Goal: Book appointment/travel/reservation

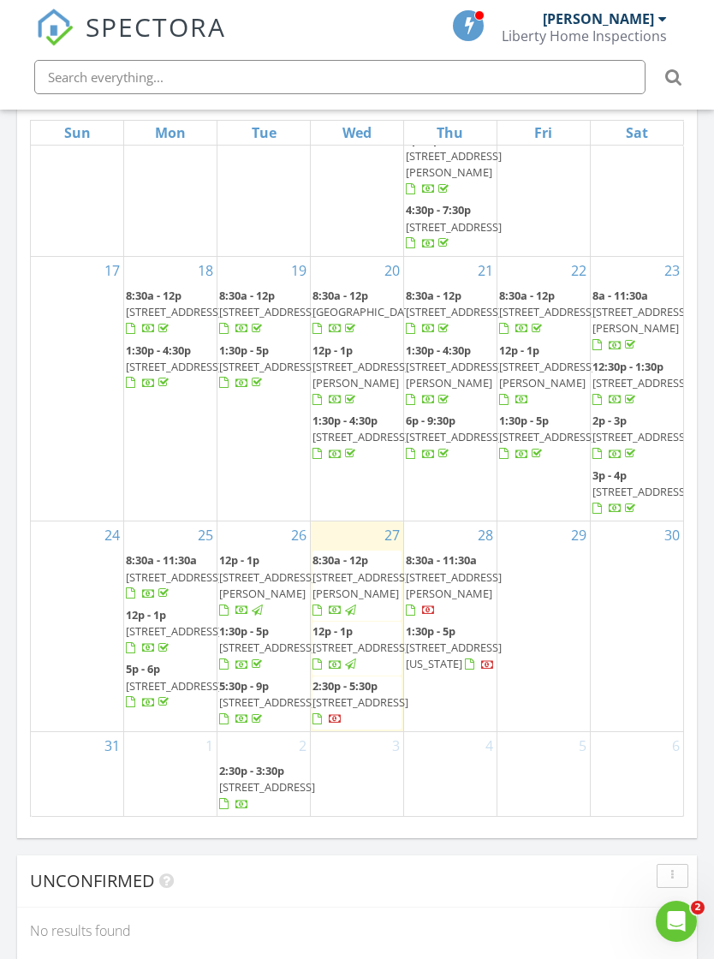
scroll to position [811, 0]
click at [469, 690] on div "28 8:30a - 11:30a 6504 Morrison St, West Richland 99353 1:30p - 5p 100 S Nevada…" at bounding box center [450, 627] width 93 height 210
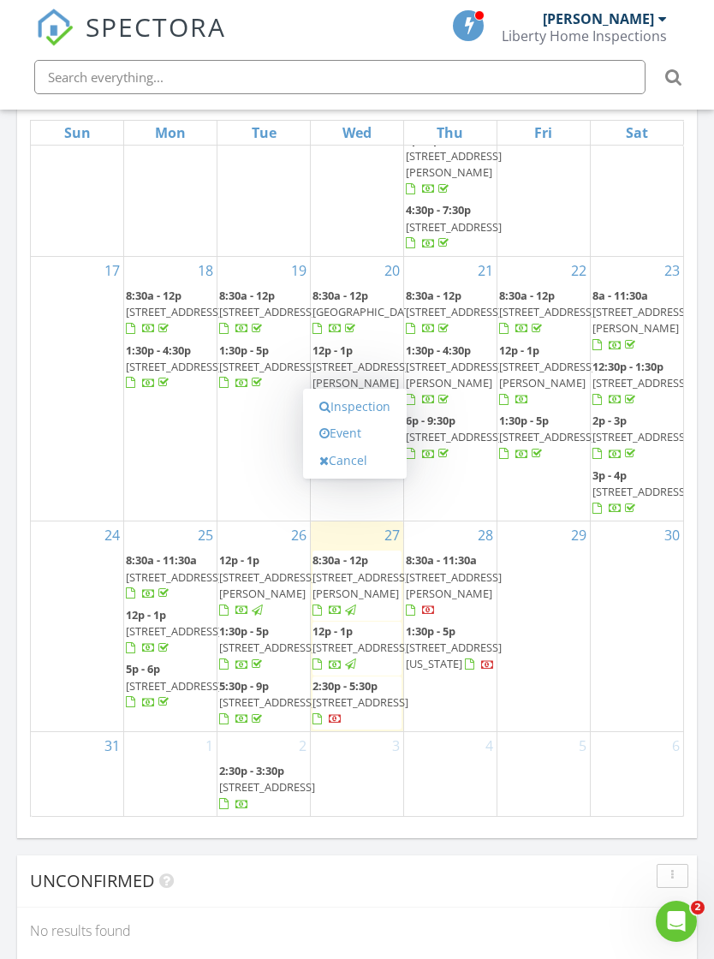
click at [372, 393] on link "Inspection" at bounding box center [355, 406] width 88 height 27
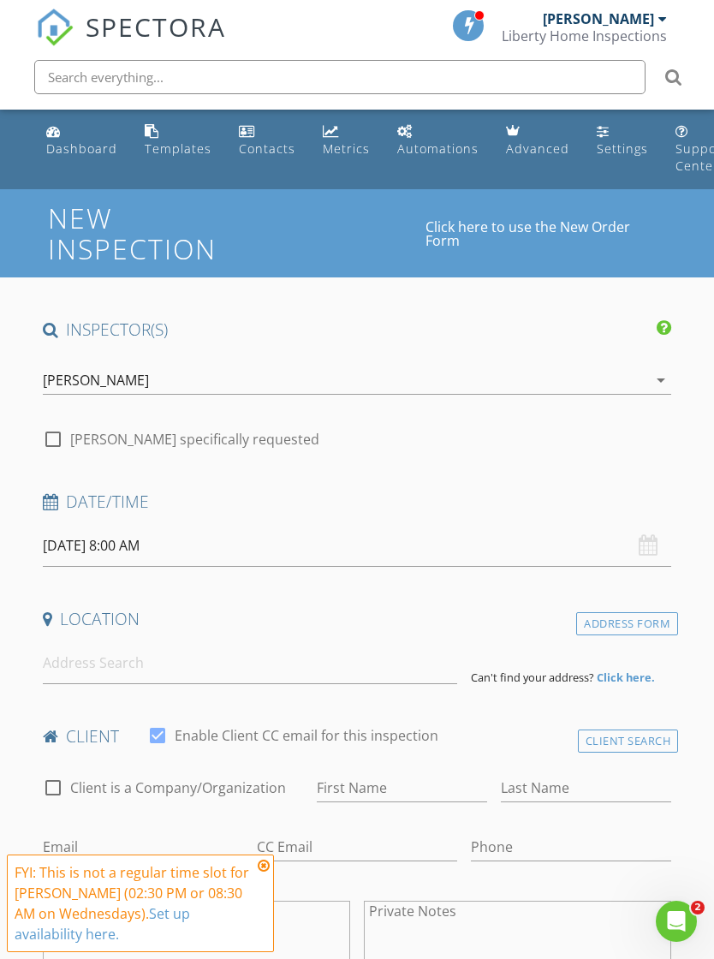
click at [57, 436] on div at bounding box center [53, 439] width 29 height 29
checkbox input "true"
click at [173, 535] on input "08/27/2025 8:00 AM" at bounding box center [358, 546] width 630 height 42
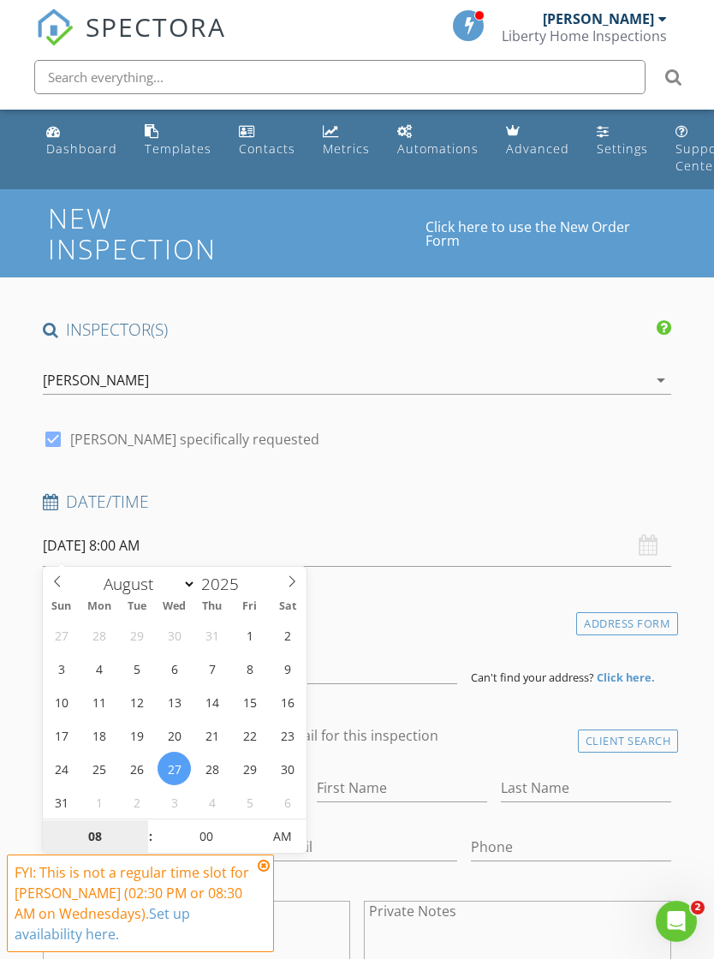
click at [114, 836] on input "08" at bounding box center [95, 838] width 105 height 34
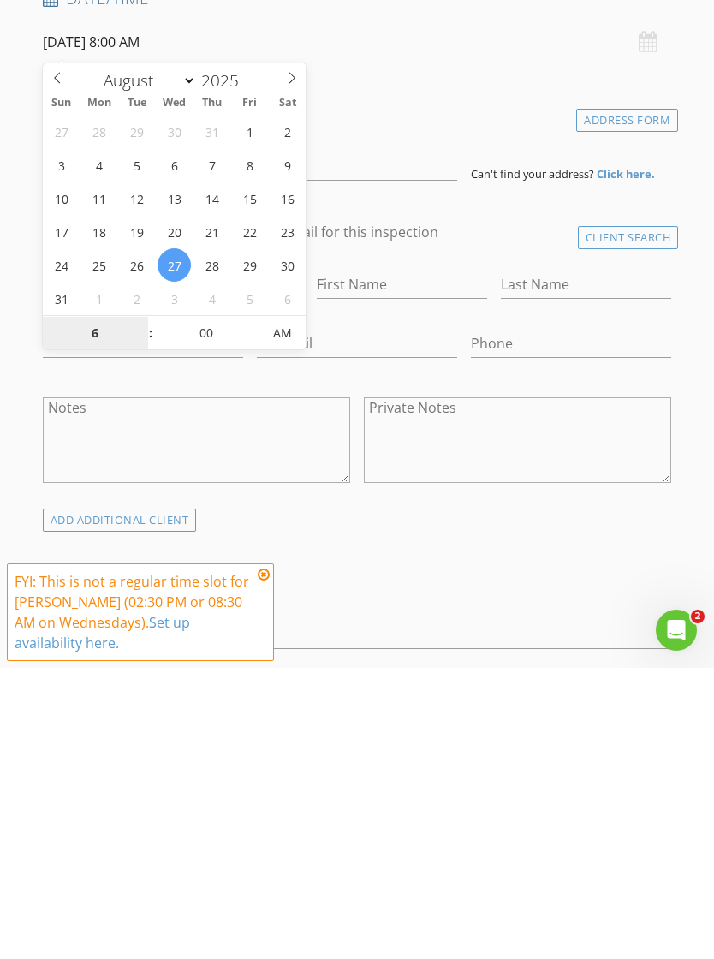
type input "06"
type input "[DATE] 6:00 PM"
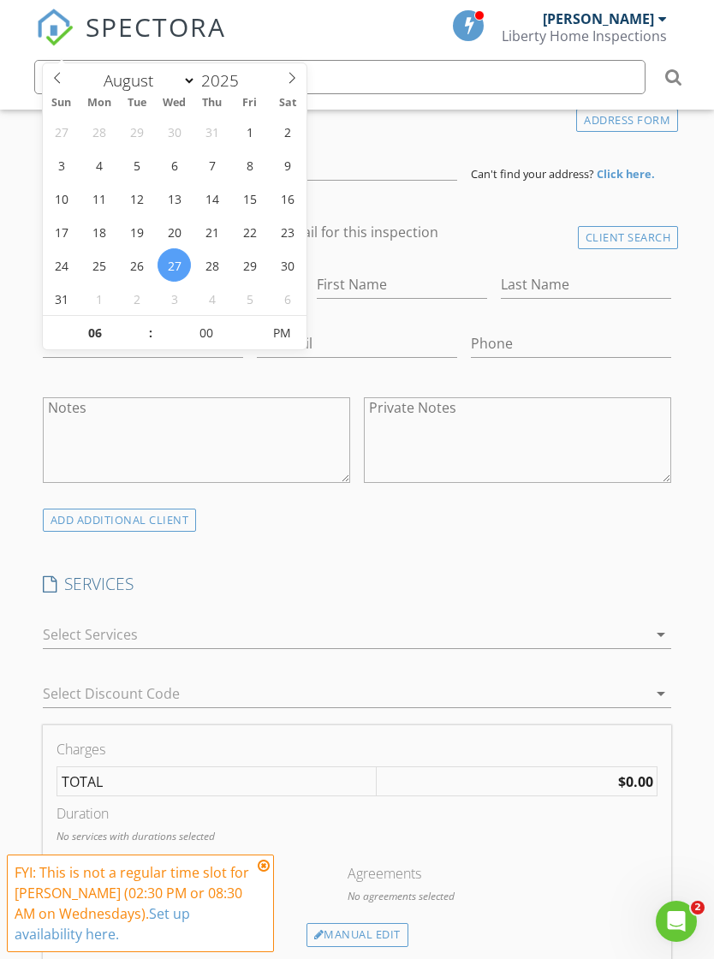
click at [367, 560] on div "INSPECTOR(S) check_box Bobby Flores PRIMARY Bobby Flores arrow_drop_down check_…" at bounding box center [357, 963] width 643 height 2297
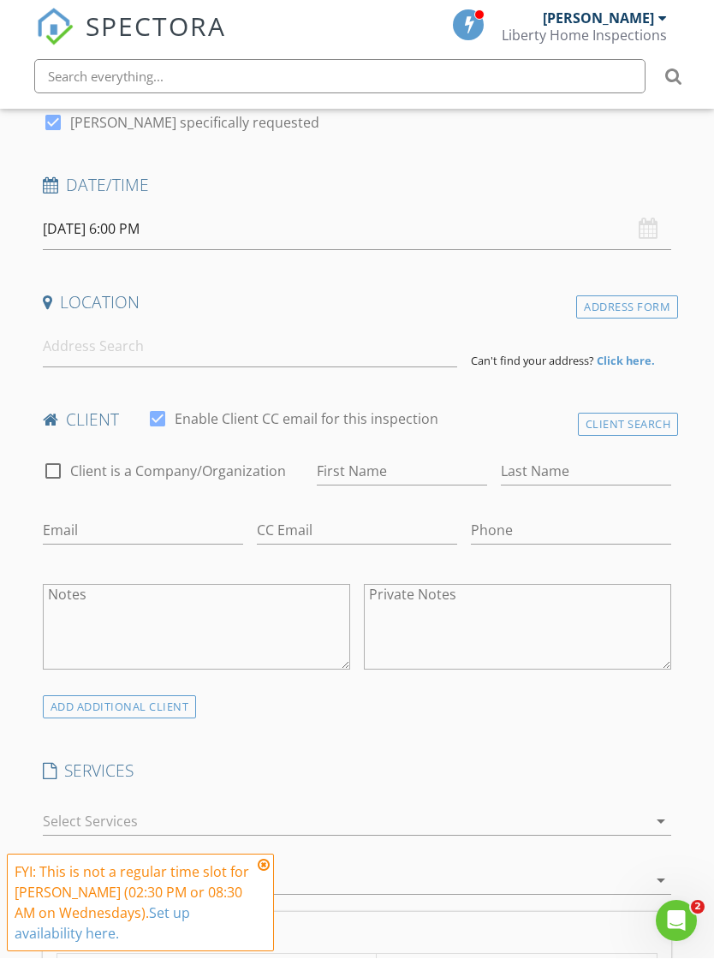
scroll to position [316, 0]
click at [100, 349] on input at bounding box center [250, 347] width 415 height 42
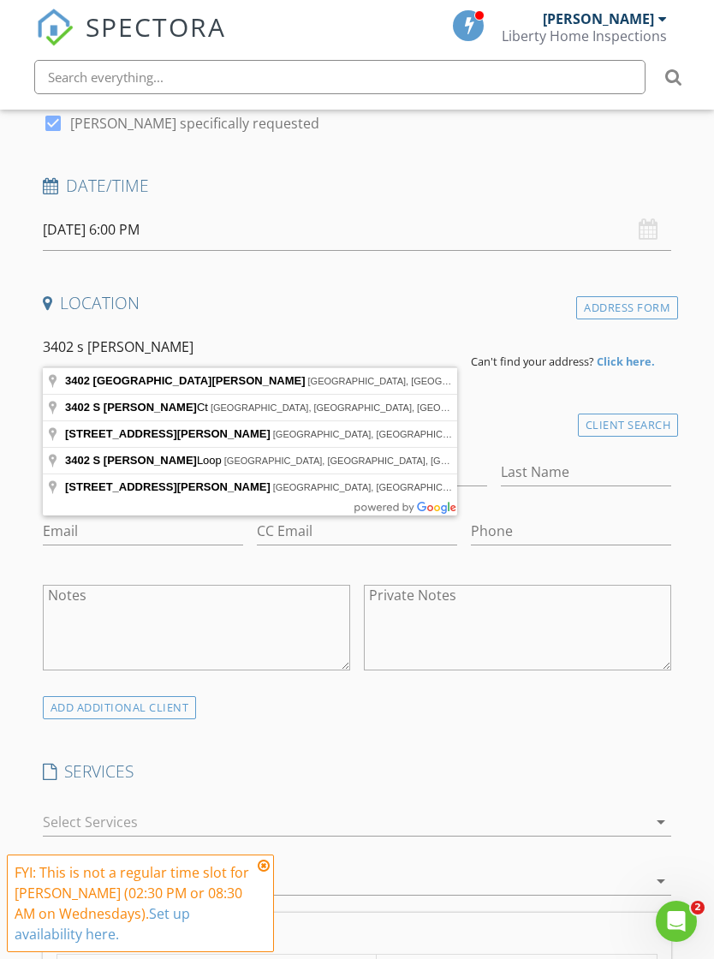
type input "3402 South Irby Street, Kennewick, WA, USA"
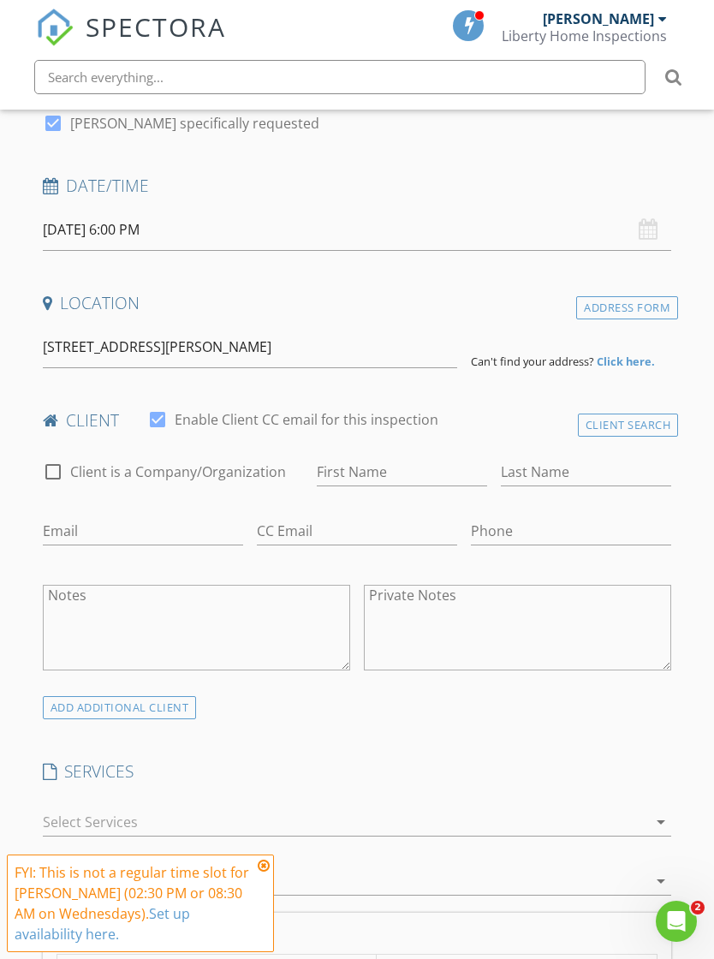
scroll to position [317, 0]
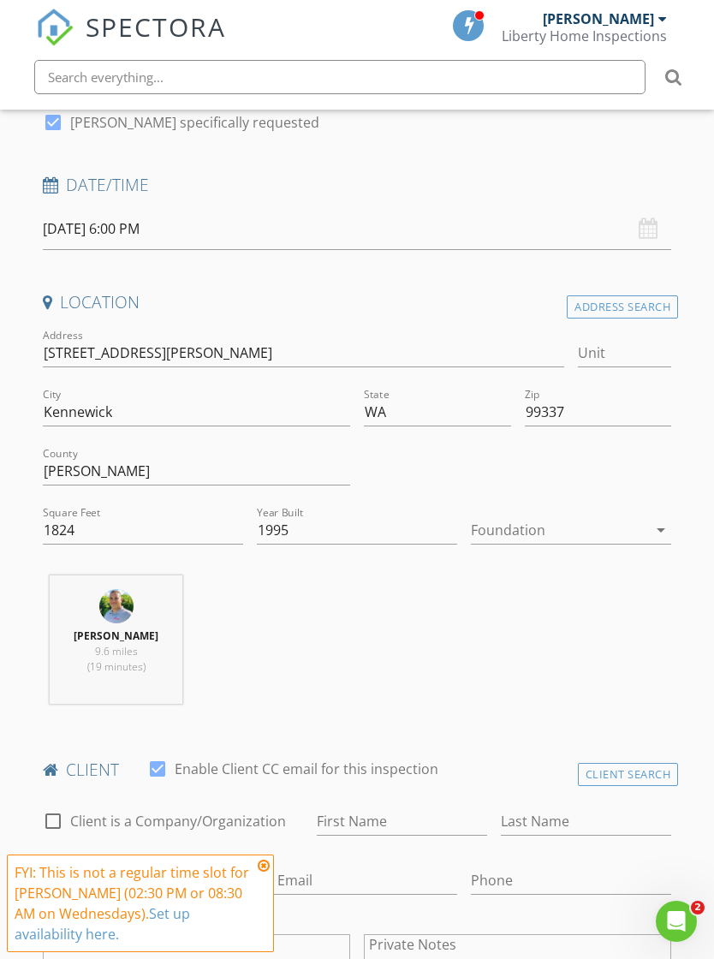
click at [660, 525] on icon "arrow_drop_down" at bounding box center [661, 530] width 21 height 21
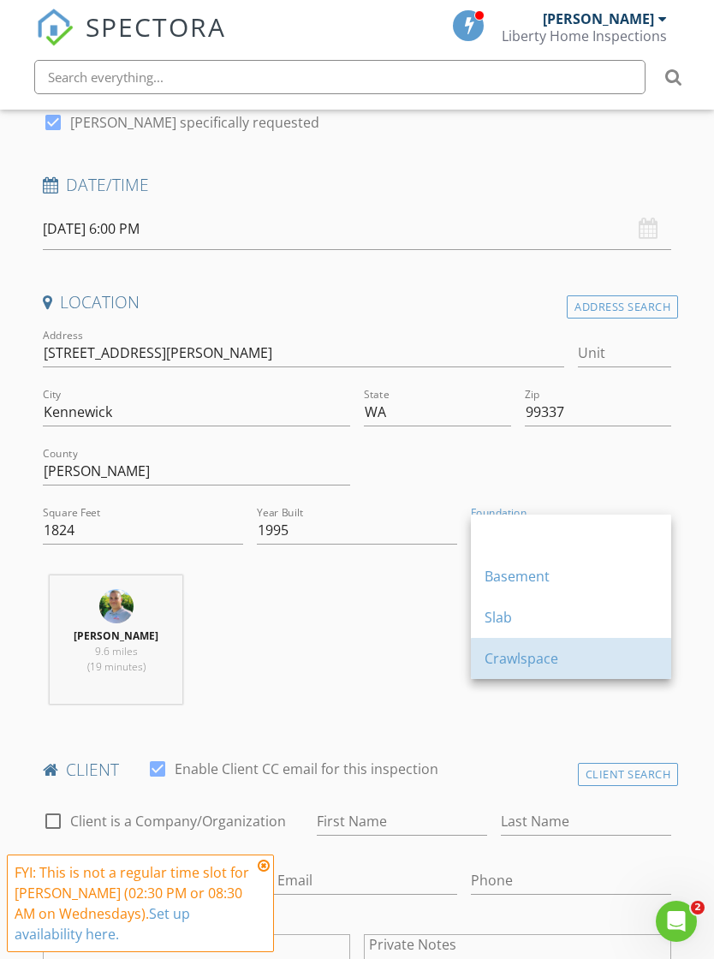
click at [544, 653] on div "Crawlspace" at bounding box center [571, 658] width 173 height 21
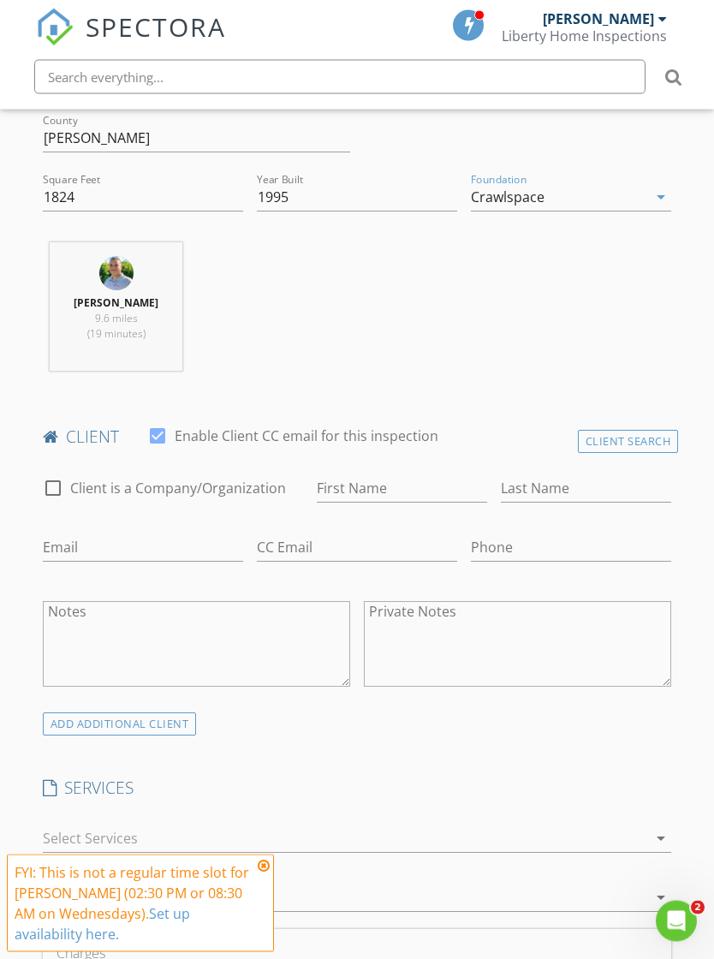
scroll to position [650, 0]
click at [386, 499] on input "First Name" at bounding box center [402, 489] width 170 height 28
type input "[PERSON_NAME]"
click at [564, 490] on input "Last Name" at bounding box center [586, 489] width 170 height 28
type input "[PERSON_NAME]"
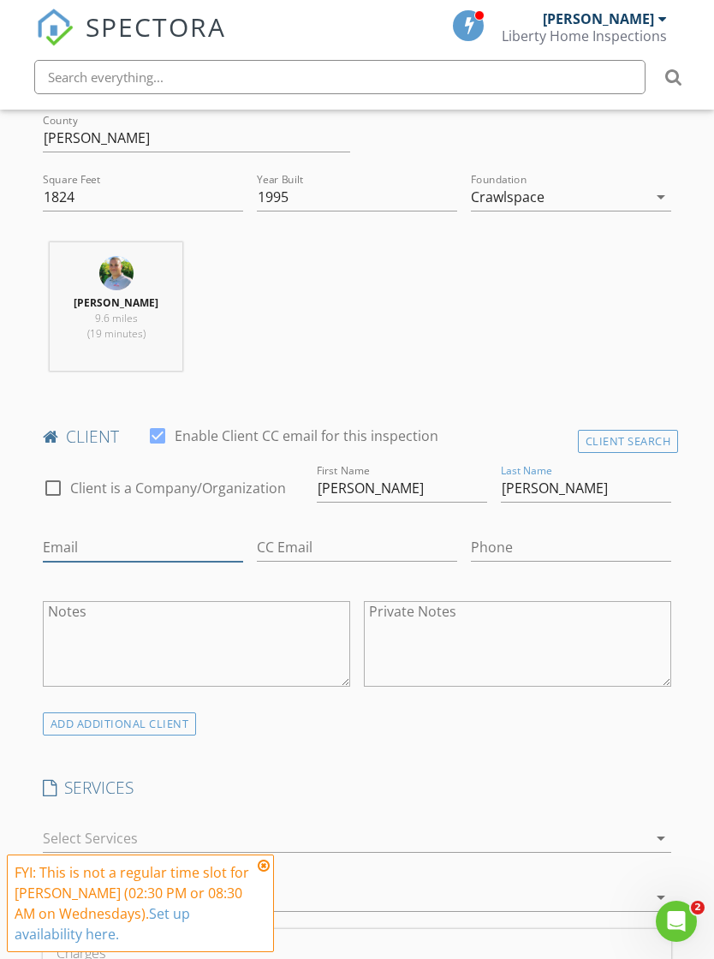
click at [107, 538] on input "Email" at bounding box center [143, 548] width 200 height 28
type input "[EMAIL_ADDRESS][DOMAIN_NAME]"
click at [525, 546] on input "Phone" at bounding box center [571, 548] width 200 height 28
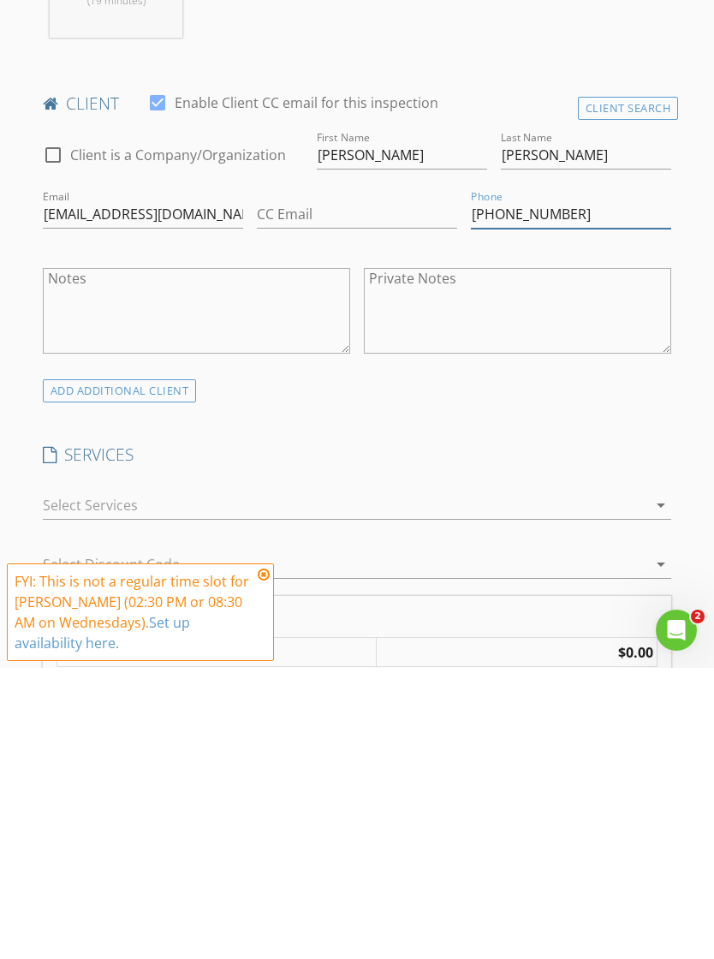
scroll to position [694, 0]
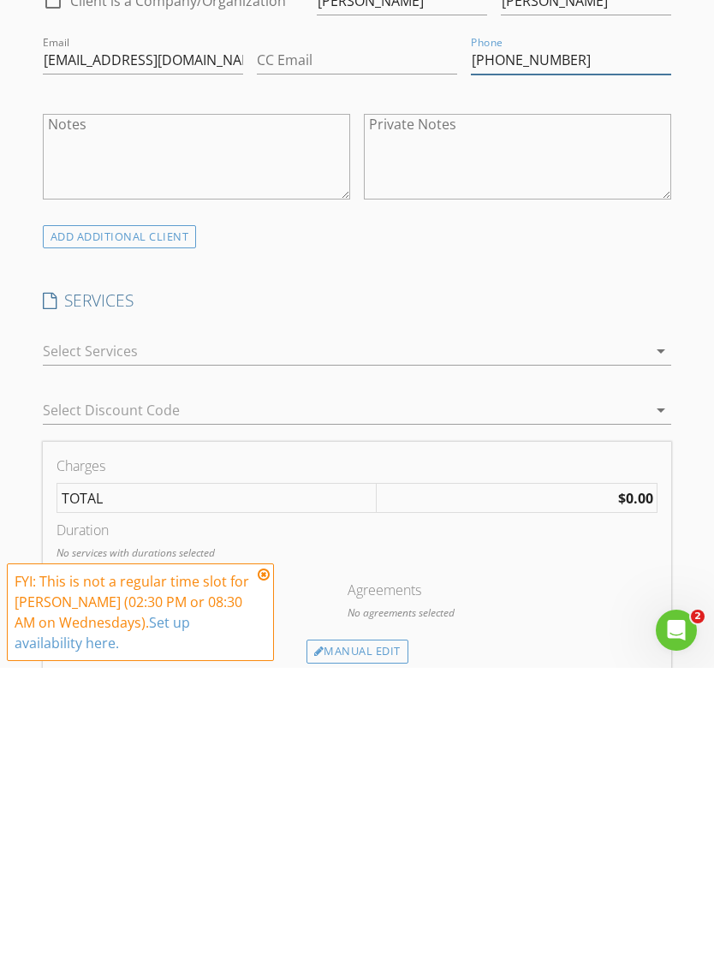
type input "[PHONE_NUMBER]"
click at [657, 632] on icon "arrow_drop_down" at bounding box center [661, 642] width 21 height 21
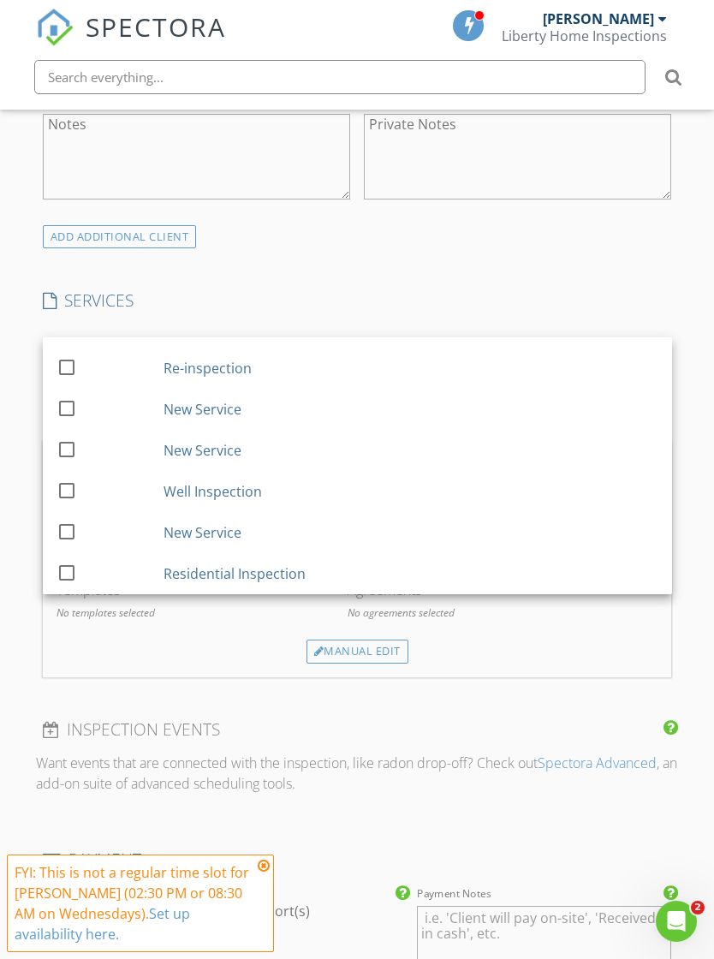
scroll to position [72, 0]
click at [74, 574] on div at bounding box center [66, 572] width 29 height 29
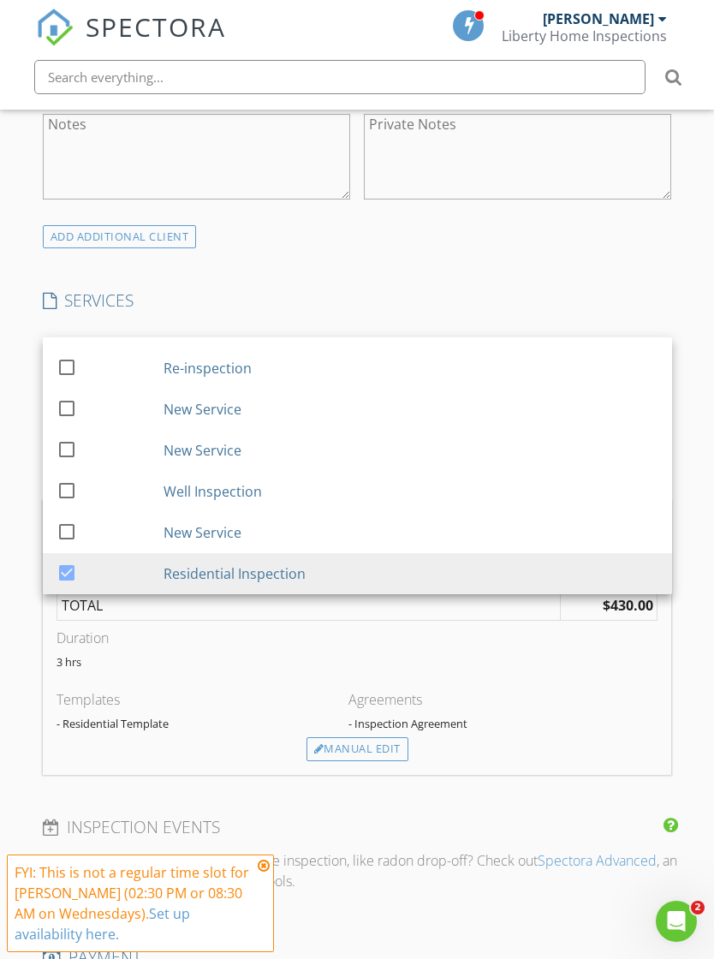
click at [360, 263] on div "INSPECTOR(S) check_box Bobby Flores PRIMARY Bobby Flores arrow_drop_down check_…" at bounding box center [357, 553] width 643 height 2744
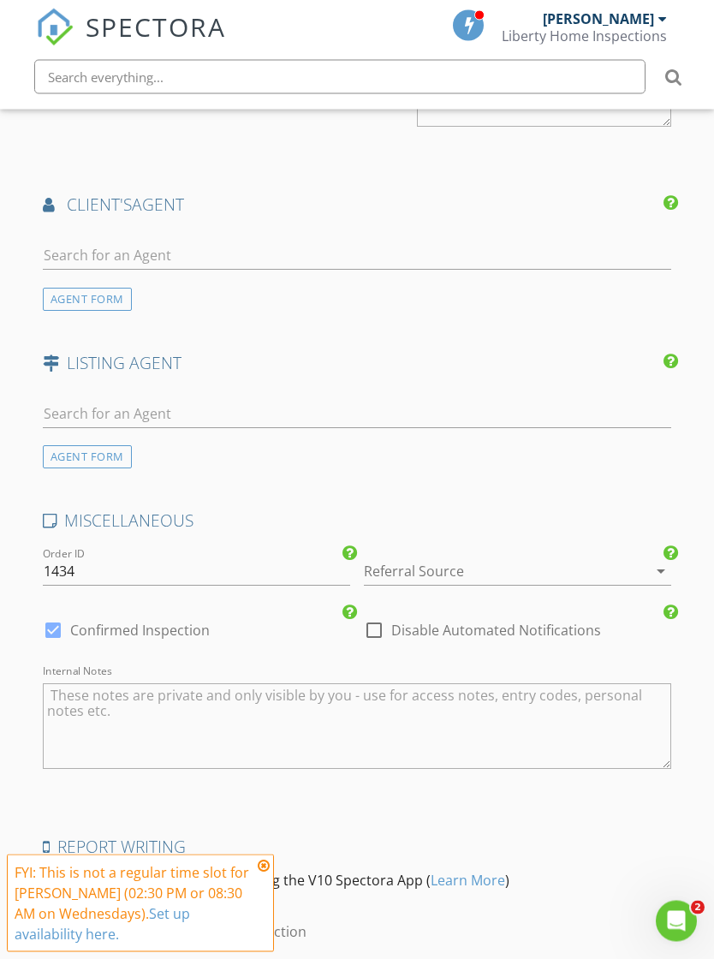
scroll to position [2100, 0]
click at [215, 248] on input "text" at bounding box center [358, 255] width 630 height 28
type input "[PERSON_NAME]"
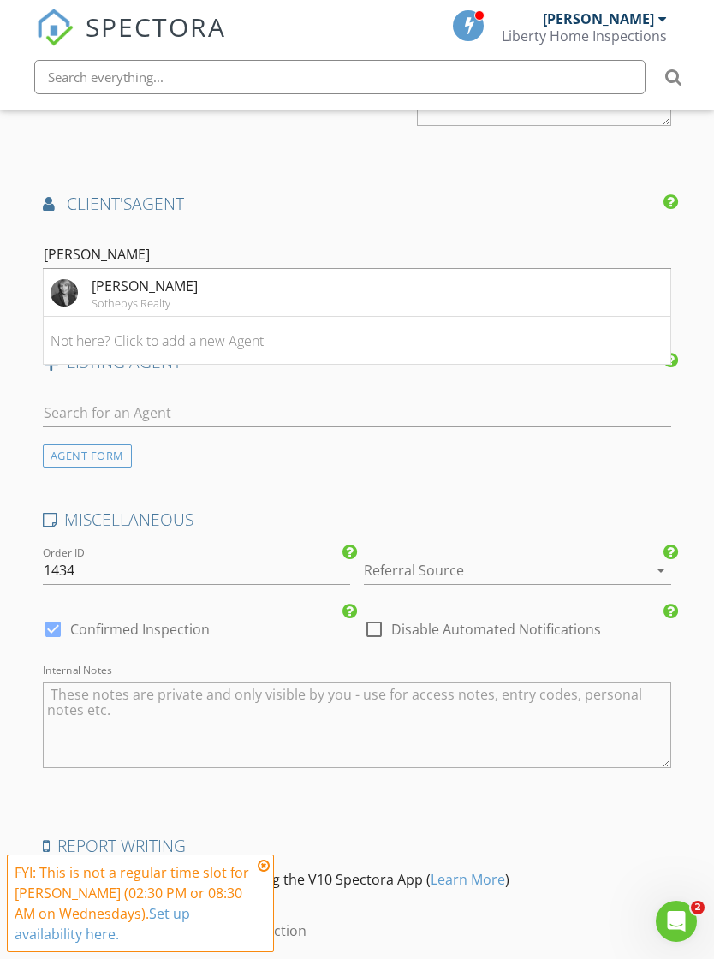
click at [75, 281] on img at bounding box center [64, 292] width 27 height 27
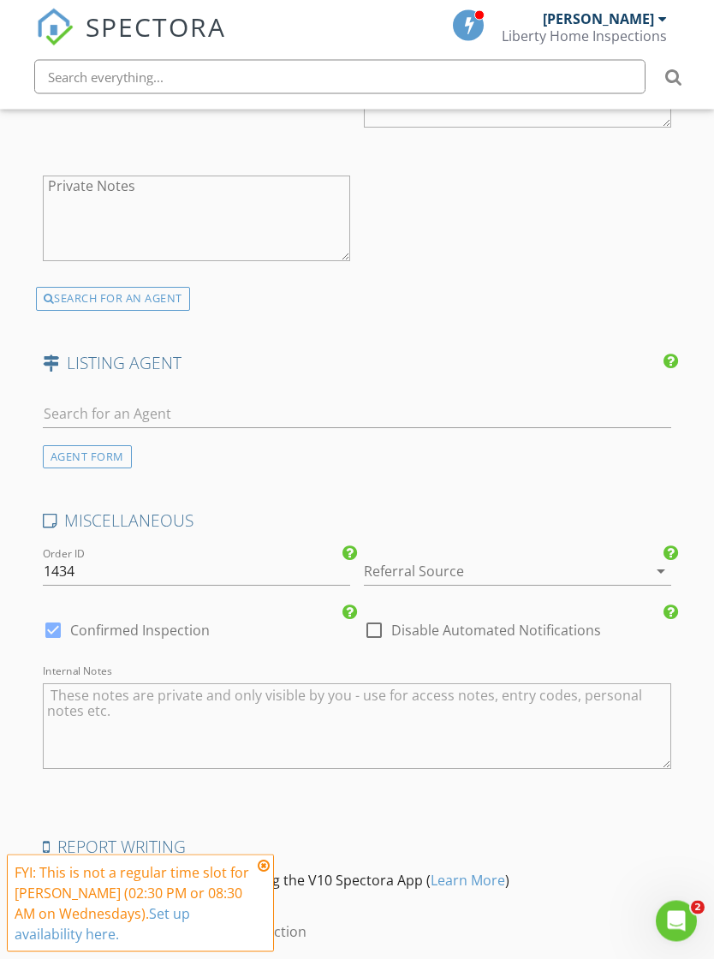
scroll to position [2542, 0]
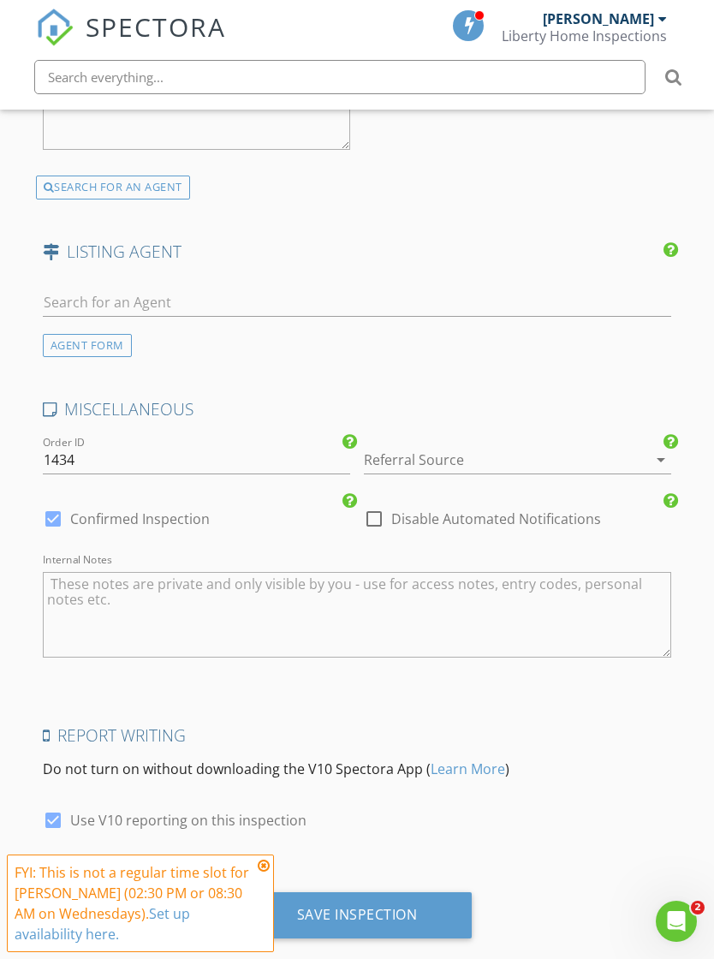
click at [659, 451] on icon "arrow_drop_down" at bounding box center [661, 460] width 21 height 21
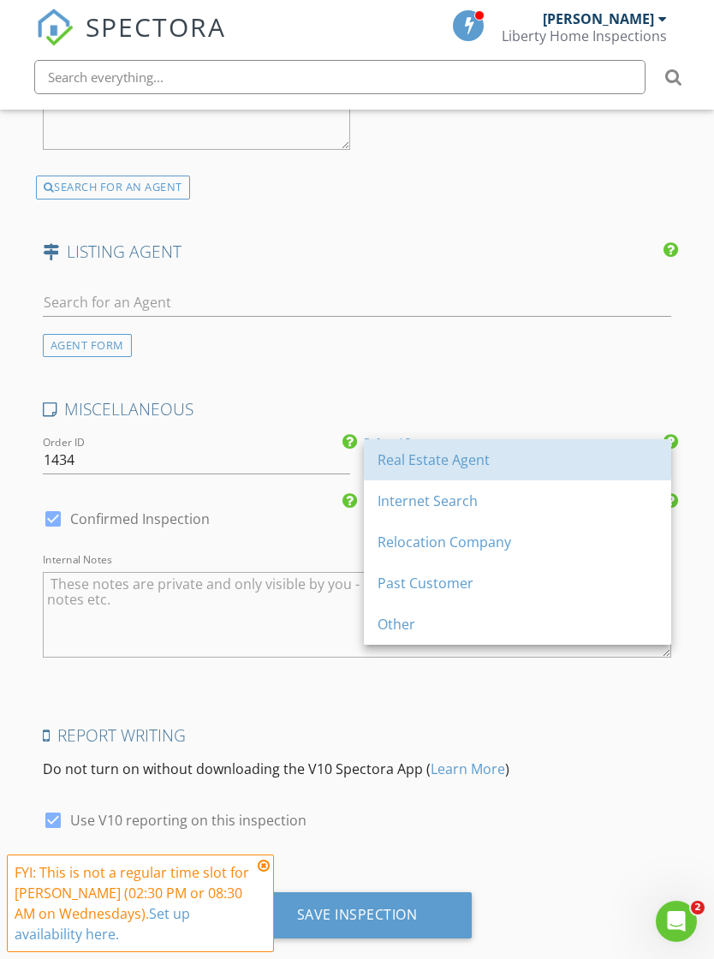
click at [445, 447] on div "Real Estate Agent" at bounding box center [518, 459] width 280 height 41
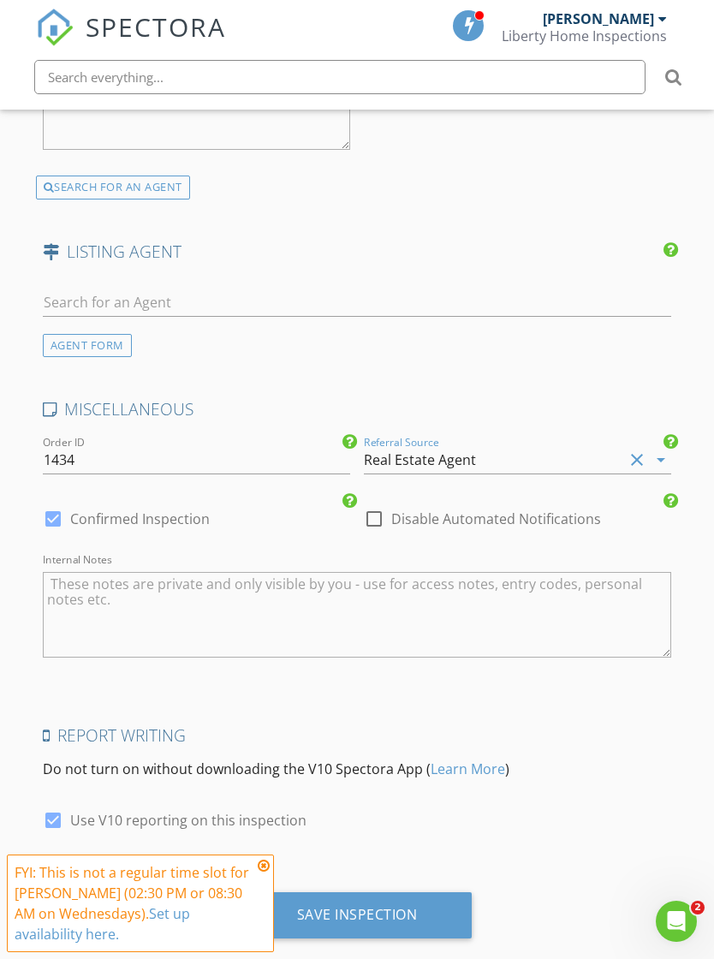
click at [411, 895] on div "Save Inspection" at bounding box center [357, 916] width 230 height 46
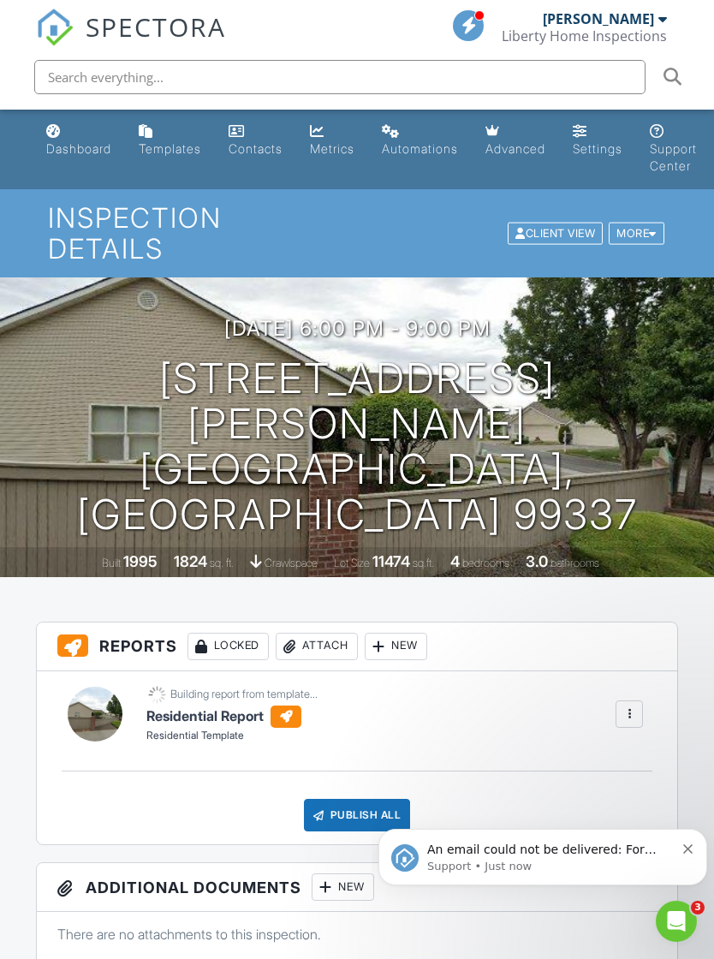
click at [590, 856] on p "An email could not be delivered: For more information, view Why emails don't ge…" at bounding box center [551, 850] width 248 height 17
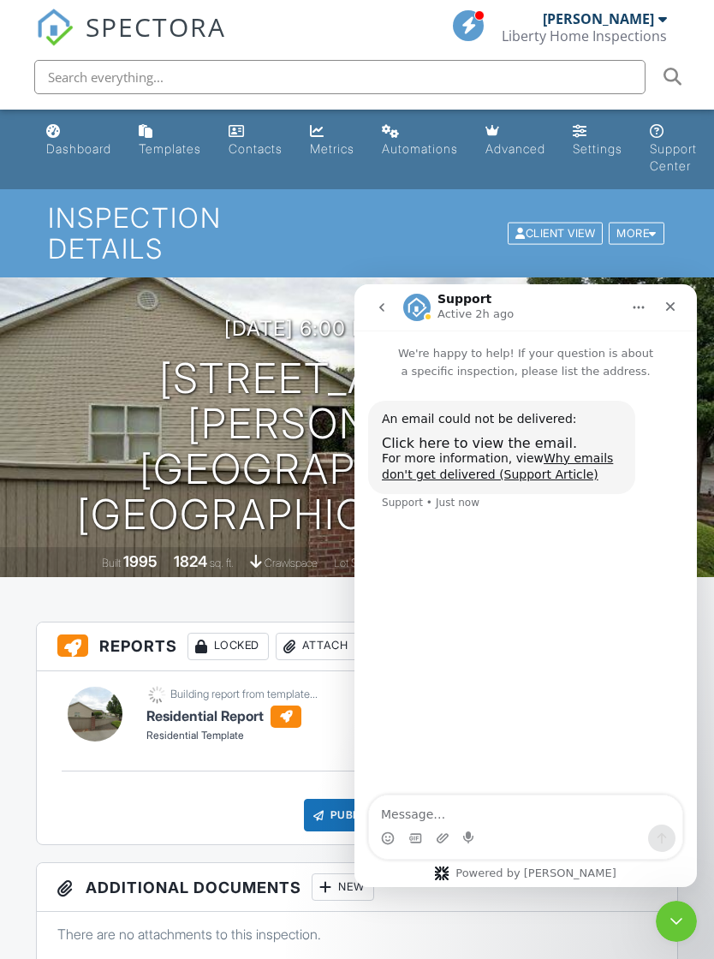
click at [486, 444] on span "Click here to view the email." at bounding box center [479, 443] width 195 height 16
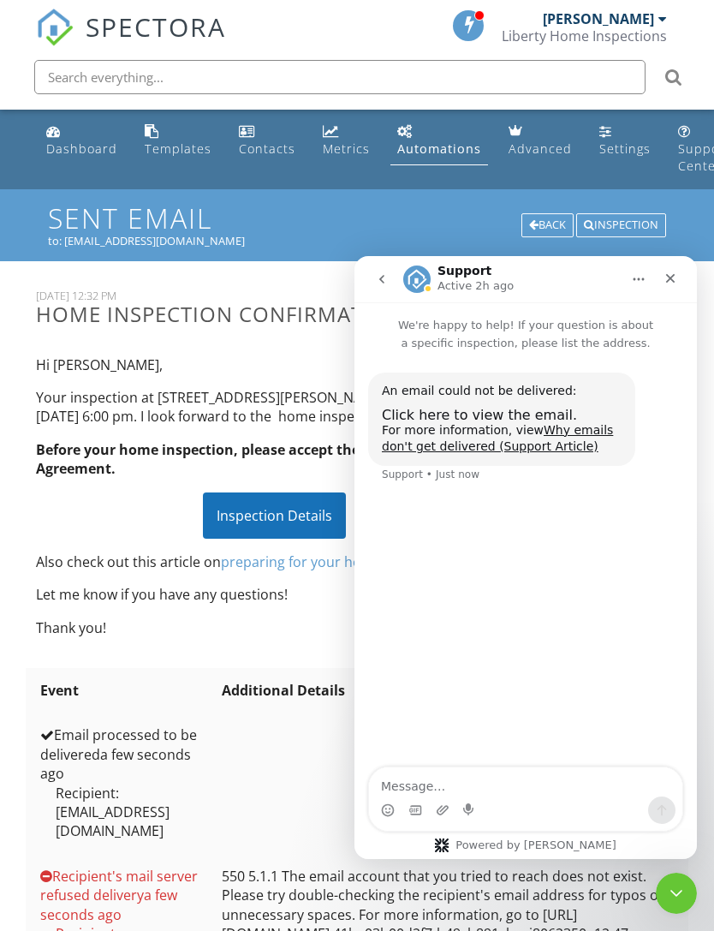
click at [673, 286] on div "Close" at bounding box center [670, 278] width 31 height 31
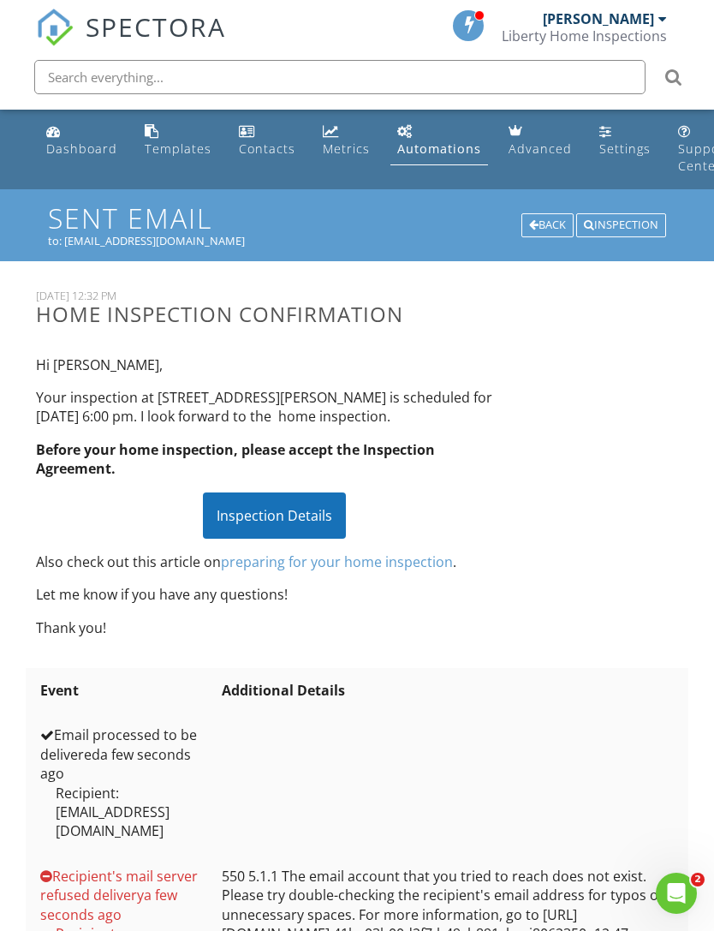
click at [290, 509] on div "Inspection Details" at bounding box center [274, 516] width 143 height 46
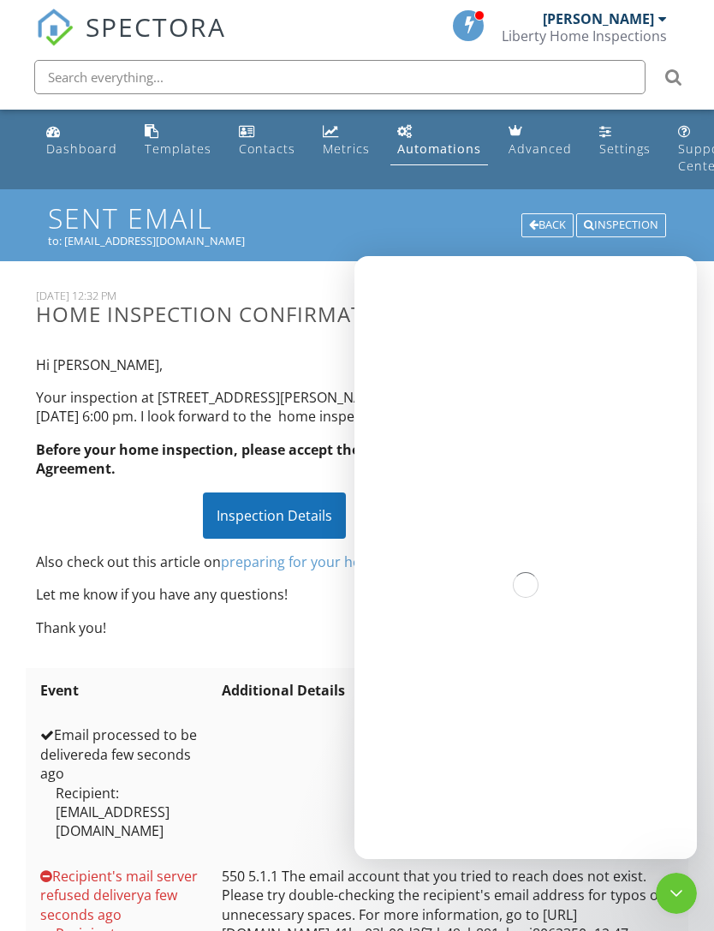
click at [68, 144] on div "Dashboard" at bounding box center [81, 148] width 71 height 16
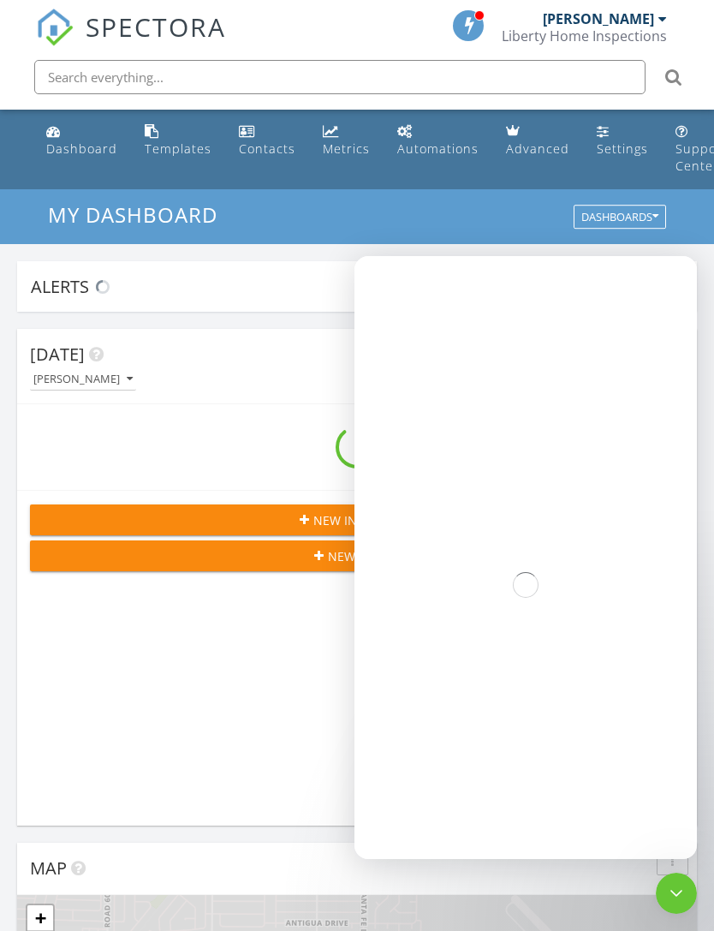
scroll to position [2930, 715]
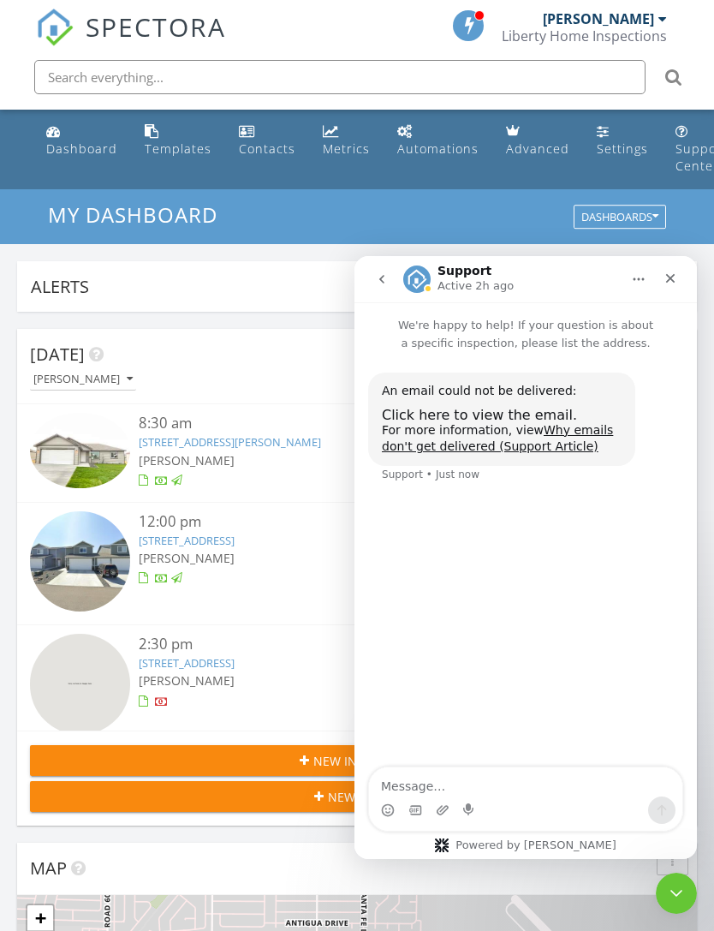
click at [663, 272] on div "Close" at bounding box center [670, 278] width 31 height 31
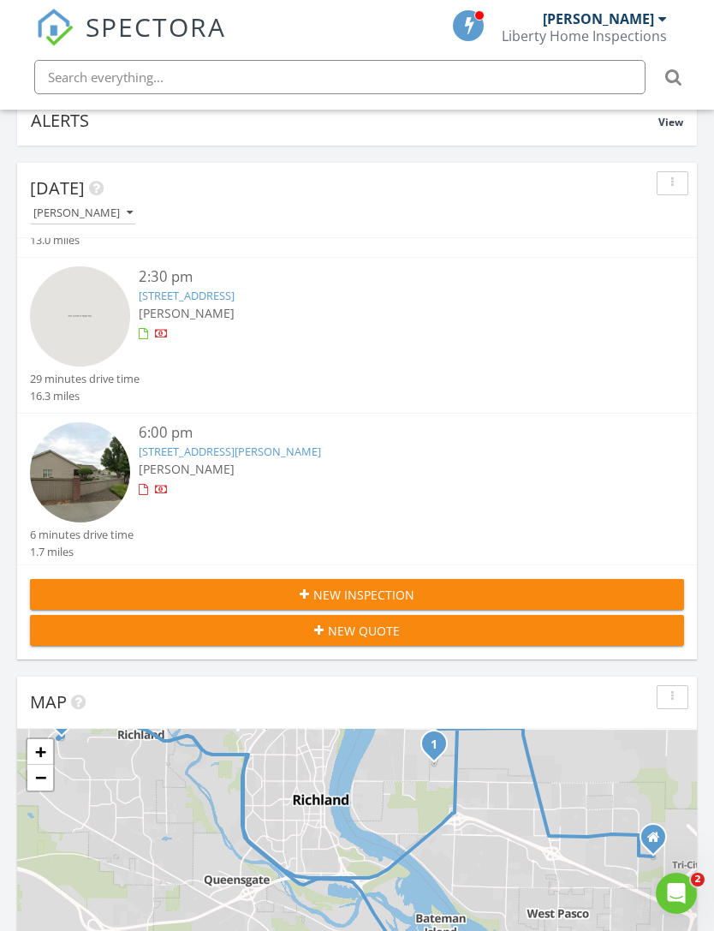
scroll to position [162, 0]
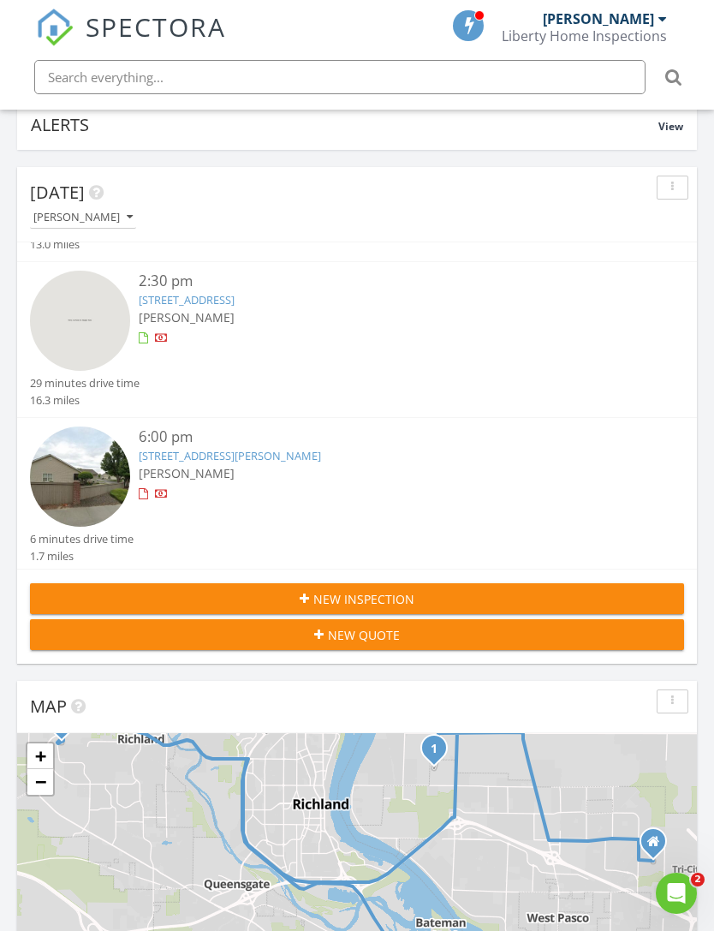
click at [166, 456] on link "3402 S Irby St, Kennewick, WA 99337" at bounding box center [230, 455] width 182 height 15
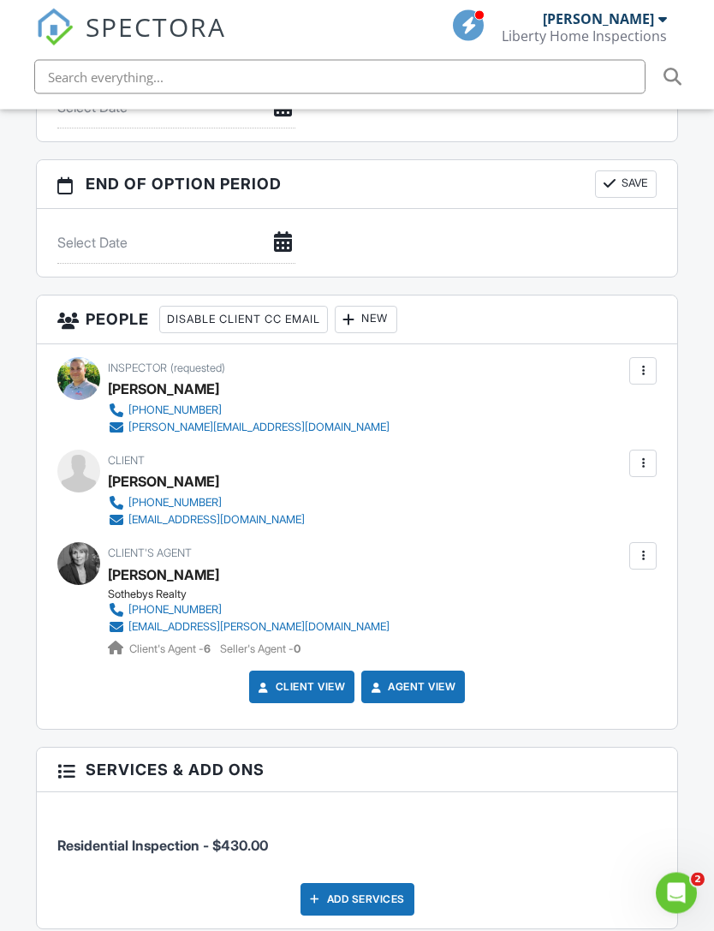
scroll to position [1748, 0]
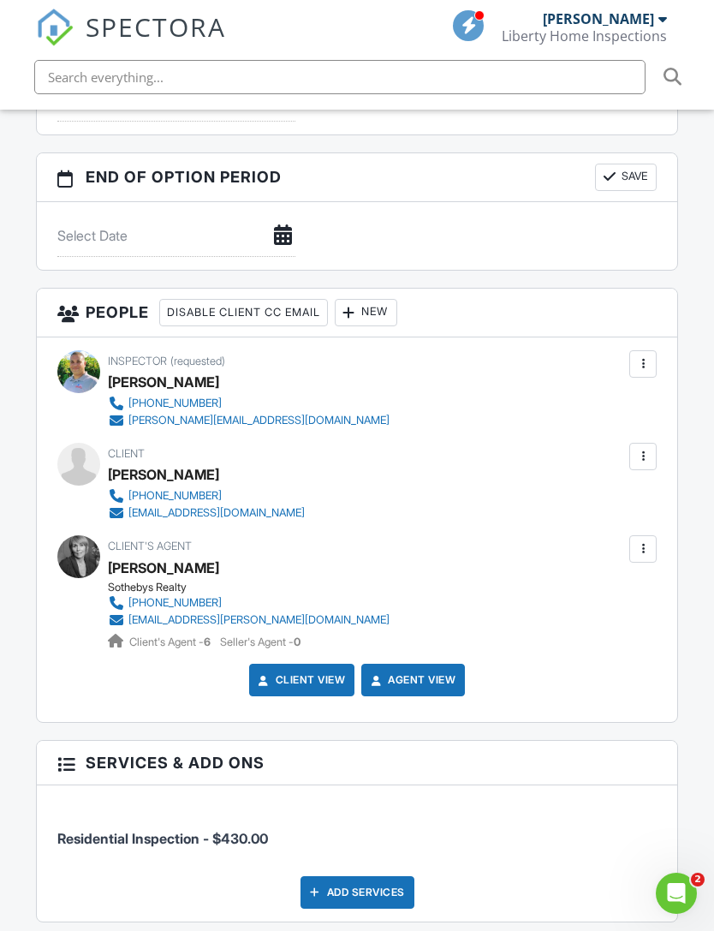
click at [653, 443] on div at bounding box center [643, 456] width 27 height 27
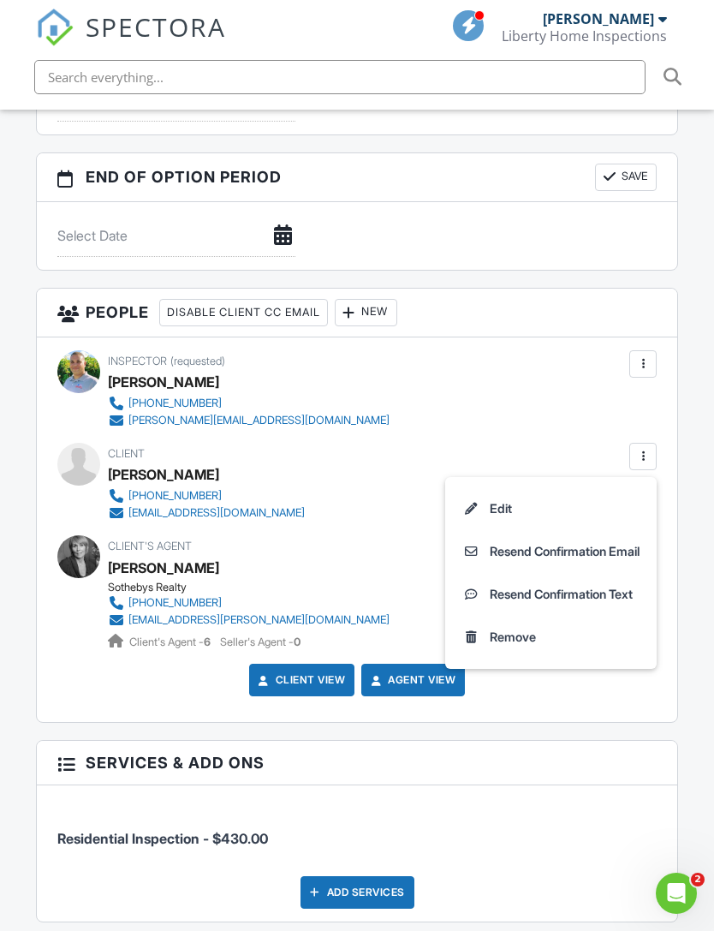
click at [499, 487] on li "Edit" at bounding box center [551, 508] width 191 height 43
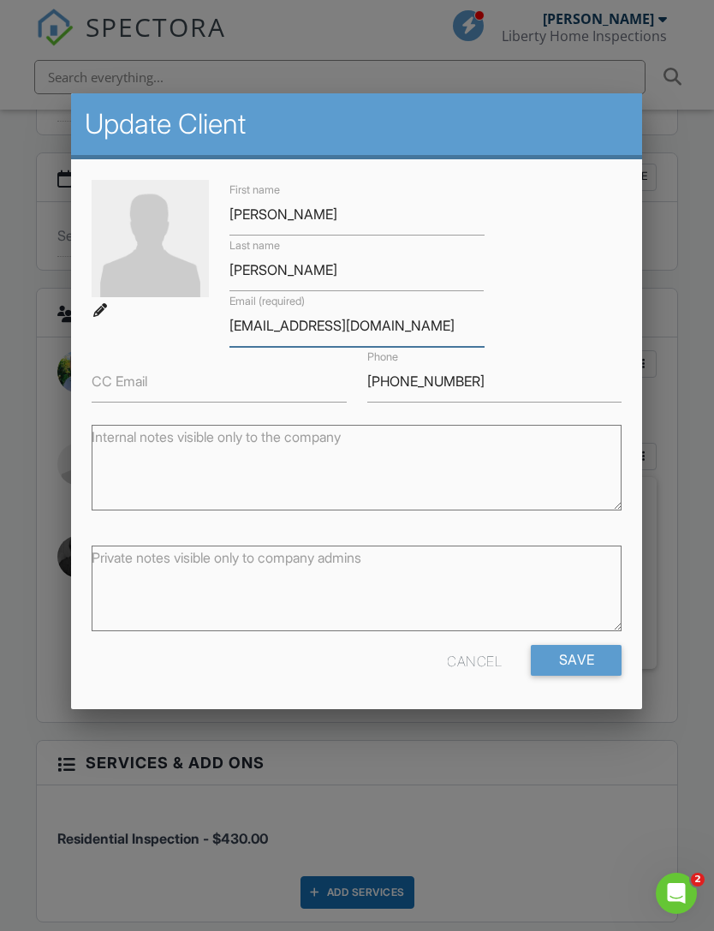
click at [239, 333] on input "[EMAIL_ADDRESS][DOMAIN_NAME]" at bounding box center [357, 326] width 255 height 42
type input "Nancyjthurston@gmail.com"
click at [583, 675] on input "Save" at bounding box center [577, 659] width 91 height 31
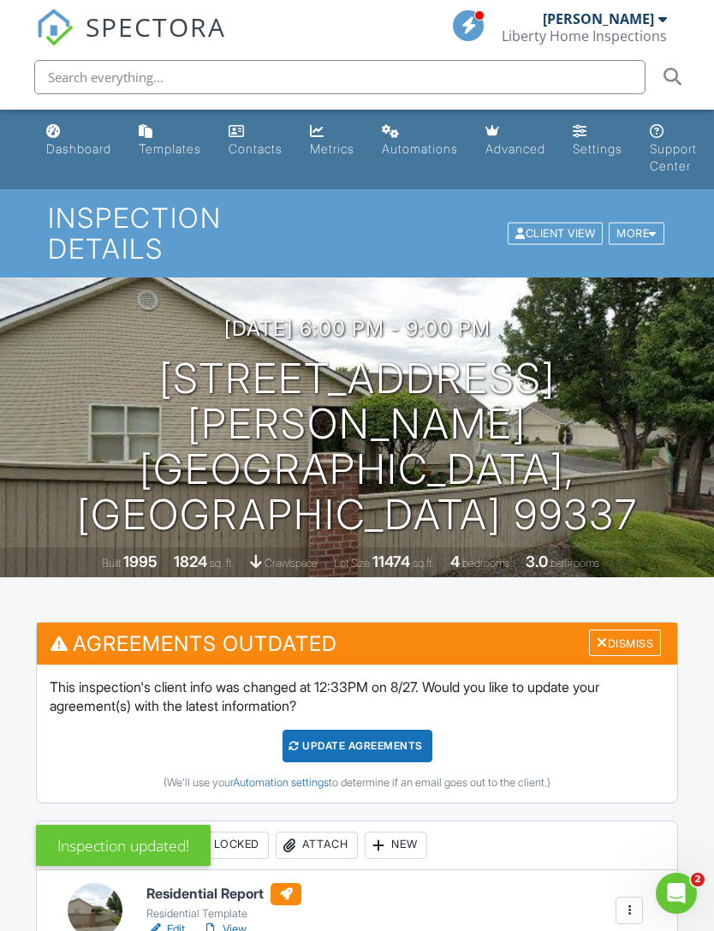
click at [73, 140] on link "Dashboard" at bounding box center [78, 140] width 79 height 49
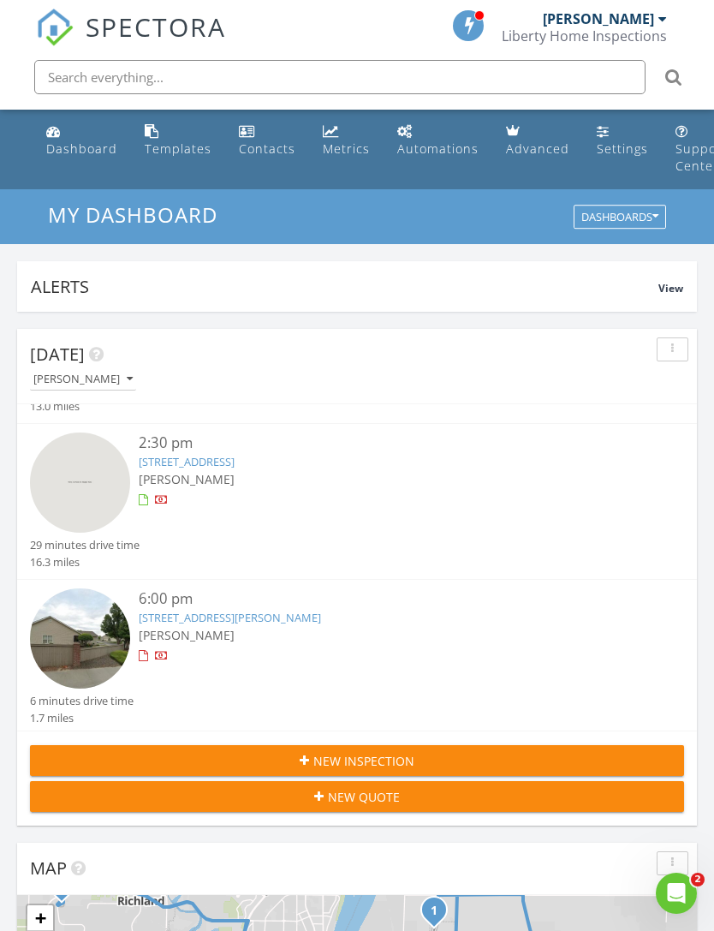
scroll to position [409, 0]
